Goal: Transaction & Acquisition: Purchase product/service

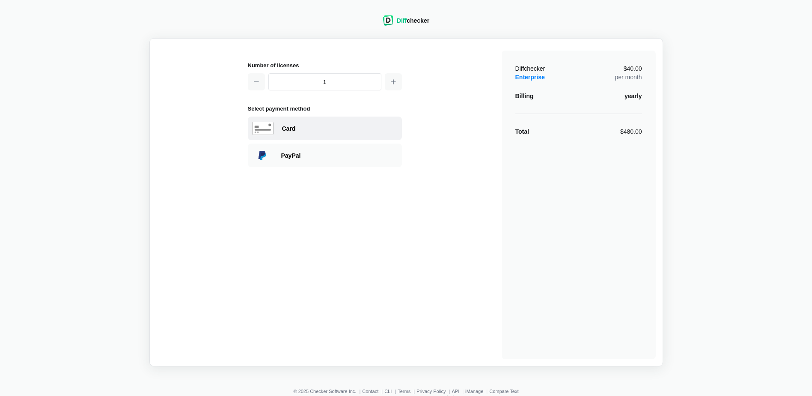
click at [304, 131] on div "Card" at bounding box center [340, 128] width 116 height 9
select select "[GEOGRAPHIC_DATA]"
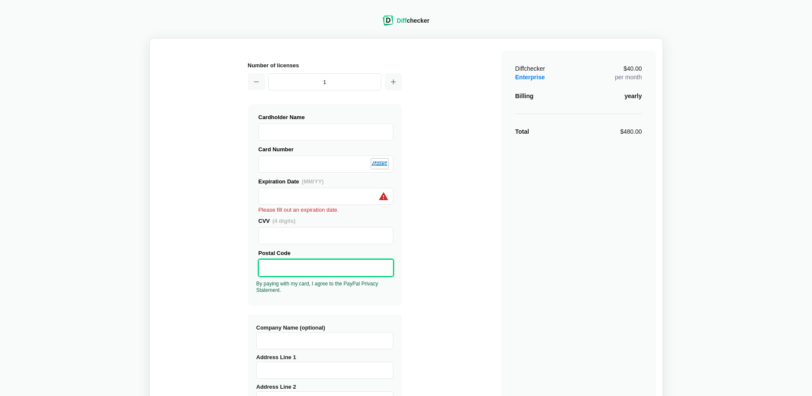
click at [461, 253] on div "Number of licenses 1 Visa MasterCard Union Pay American Express JCB Discover Di…" at bounding box center [406, 313] width 499 height 537
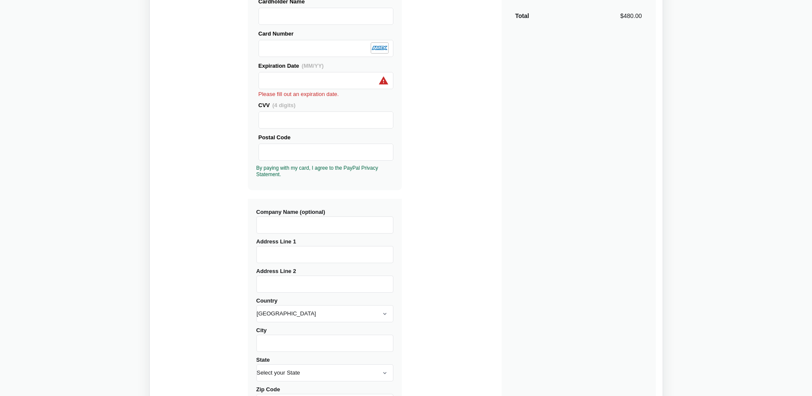
scroll to position [128, 0]
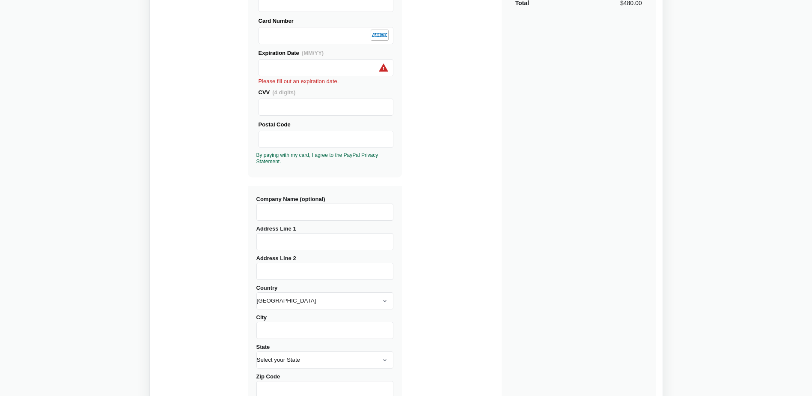
click at [289, 212] on input "Company Name (optional)" at bounding box center [325, 211] width 137 height 17
type input "International Services Inc."
type input "[STREET_ADDRESS][PERSON_NAME]"
type input "[GEOGRAPHIC_DATA]"
select select "IL"
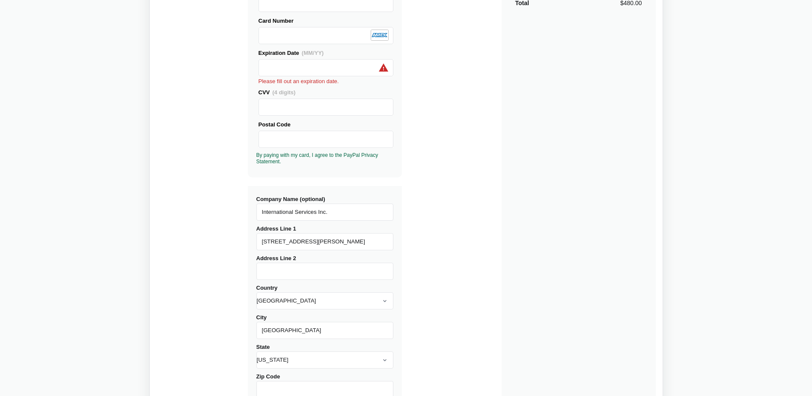
type input "60046"
drag, startPoint x: 310, startPoint y: 245, endPoint x: 242, endPoint y: 238, distance: 68.4
click at [242, 238] on div "Number of licenses 1 Visa MasterCard Union Pay American Express JCB Discover Di…" at bounding box center [406, 185] width 499 height 537
type input "[STREET_ADDRESS][PERSON_NAME]"
type input "Suite 100"
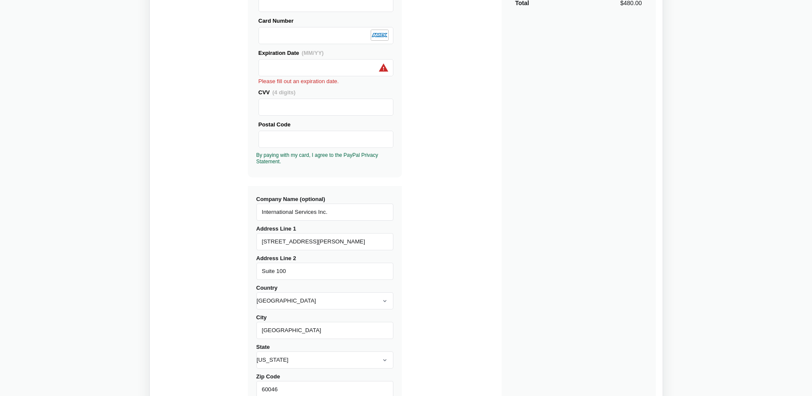
drag, startPoint x: 295, startPoint y: 273, endPoint x: 236, endPoint y: 268, distance: 59.3
click at [236, 269] on div "Number of licenses 1 Visa MasterCard Union Pay American Express JCB Discover Di…" at bounding box center [406, 185] width 499 height 537
click at [237, 269] on div "Number of licenses 1 Visa MasterCard Union Pay American Express JCB Discover Di…" at bounding box center [406, 185] width 499 height 537
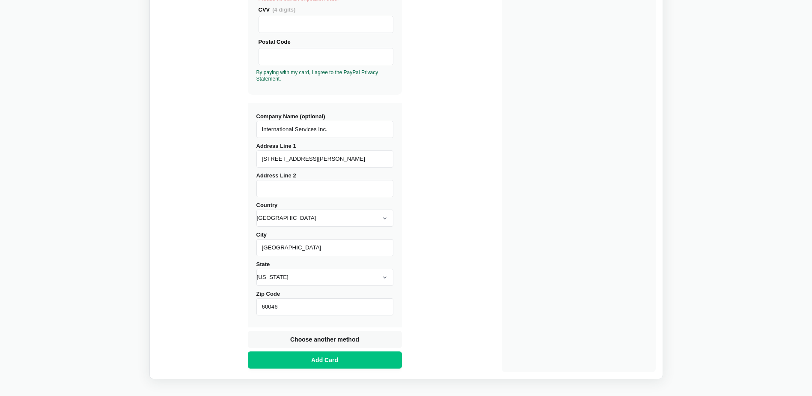
scroll to position [214, 0]
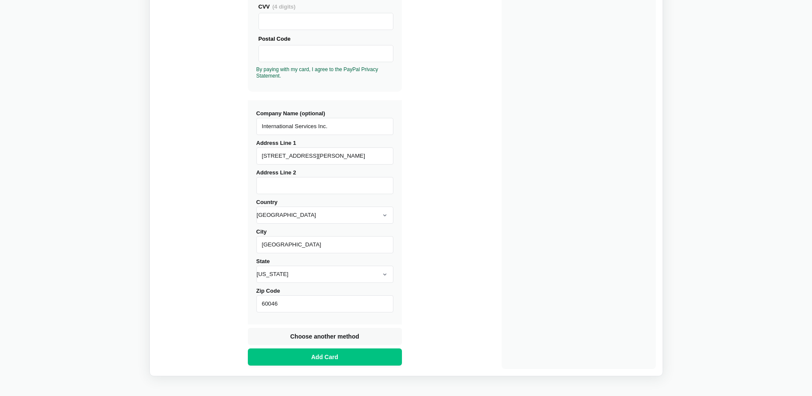
drag, startPoint x: 295, startPoint y: 248, endPoint x: 235, endPoint y: 243, distance: 59.8
click at [235, 243] on div "Number of licenses 1 Visa MasterCard Union Pay American Express JCB Discover Di…" at bounding box center [406, 99] width 499 height 537
type input "Arlington Heights"
click at [428, 247] on div "Number of licenses 1 Visa MasterCard Union Pay American Express JCB Discover Di…" at bounding box center [406, 99] width 499 height 537
drag, startPoint x: 194, startPoint y: 300, endPoint x: 174, endPoint y: 300, distance: 20.6
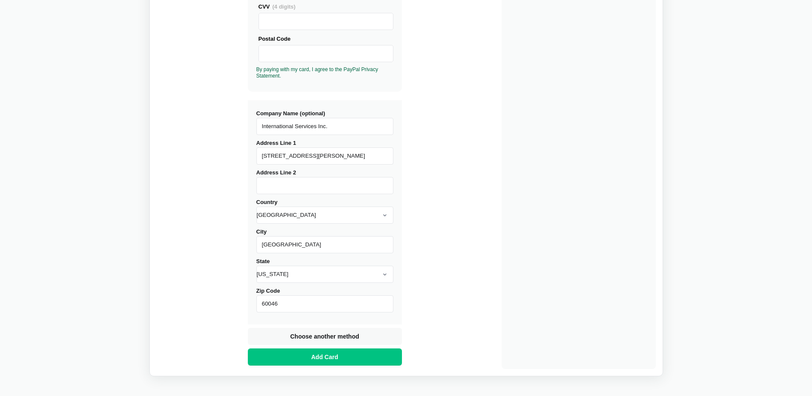
click at [174, 300] on div "Number of licenses 1 Visa MasterCard Union Pay American Express JCB Discover Di…" at bounding box center [406, 99] width 499 height 537
type input "60004"
click at [405, 225] on div "Number of licenses 1 Visa MasterCard Union Pay American Express JCB Discover Di…" at bounding box center [406, 99] width 499 height 537
click at [348, 358] on button "Add Card" at bounding box center [325, 356] width 154 height 17
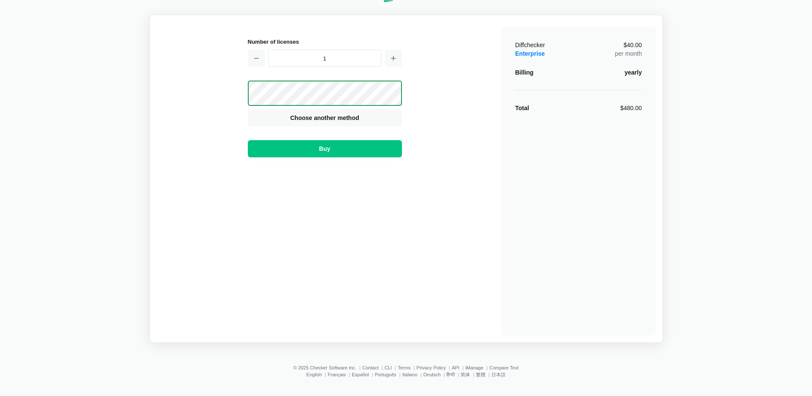
scroll to position [24, 0]
click at [532, 56] on span "Enterprise" at bounding box center [531, 53] width 30 height 7
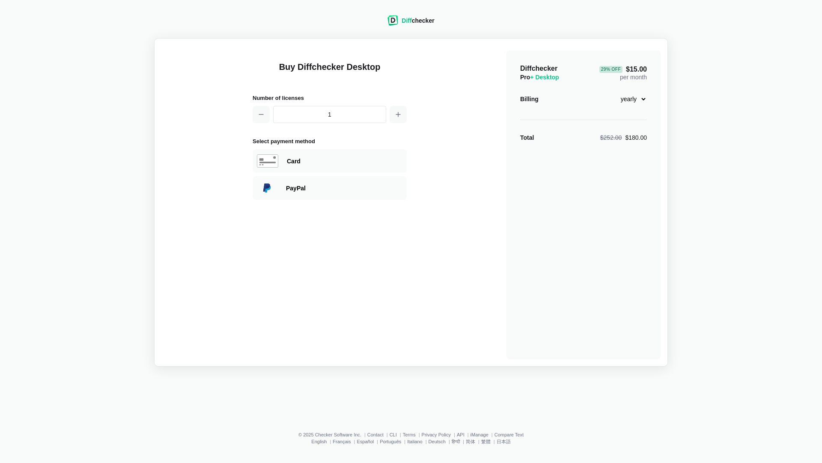
click at [143, 118] on div "Diff checker Buy Diffchecker Desktop Number of licenses 1 Select payment method…" at bounding box center [411, 185] width 812 height 361
